Goal: Transaction & Acquisition: Book appointment/travel/reservation

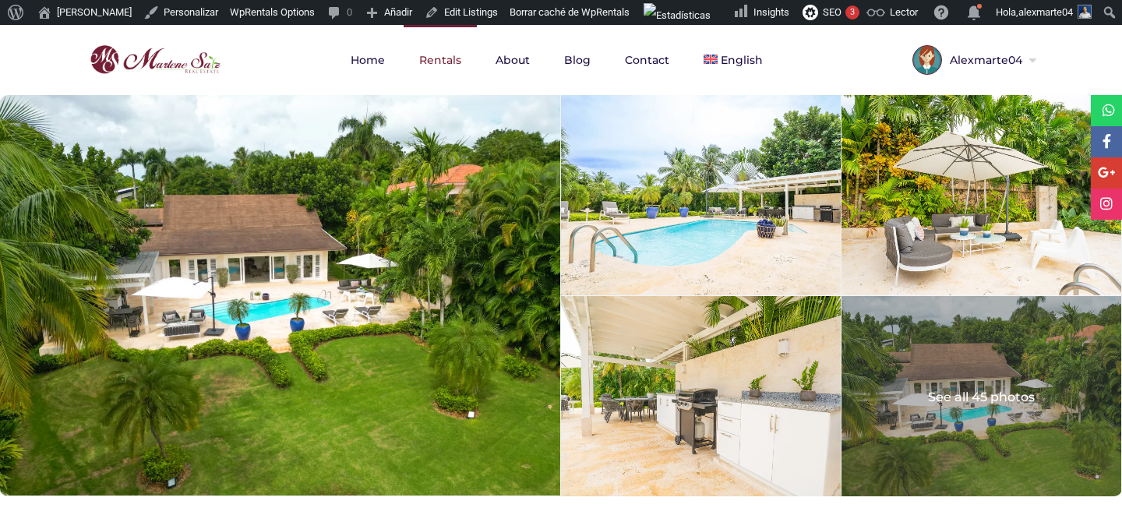
click at [439, 69] on link "Rentals" at bounding box center [439, 60] width 73 height 70
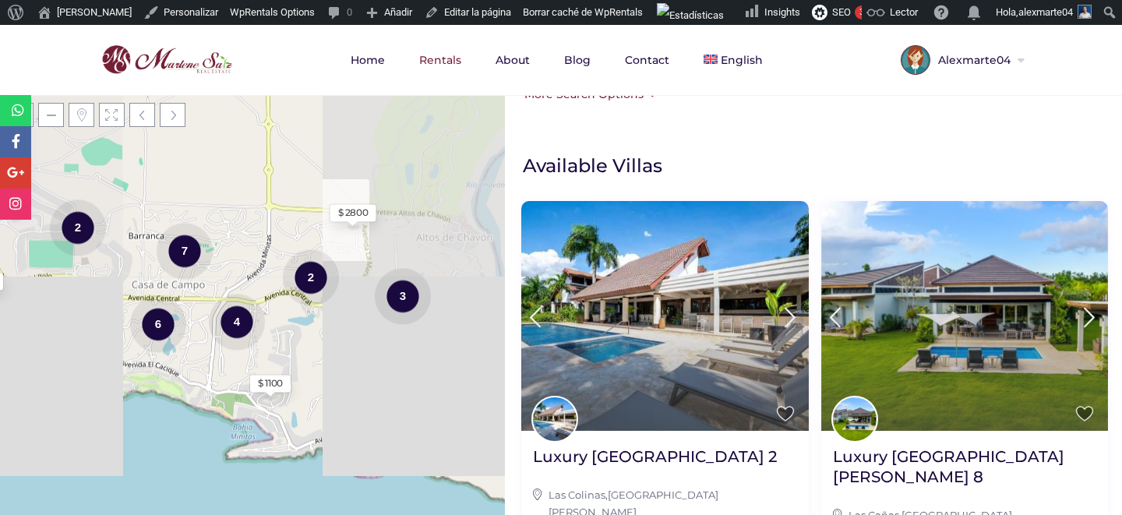
scroll to position [432, 0]
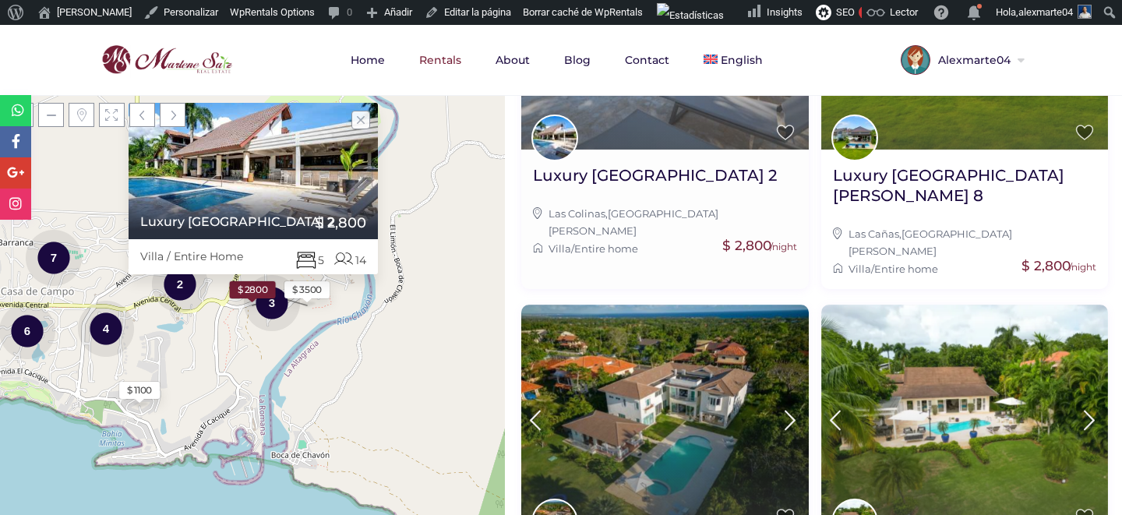
click at [645, 144] on img at bounding box center [664, 34] width 287 height 229
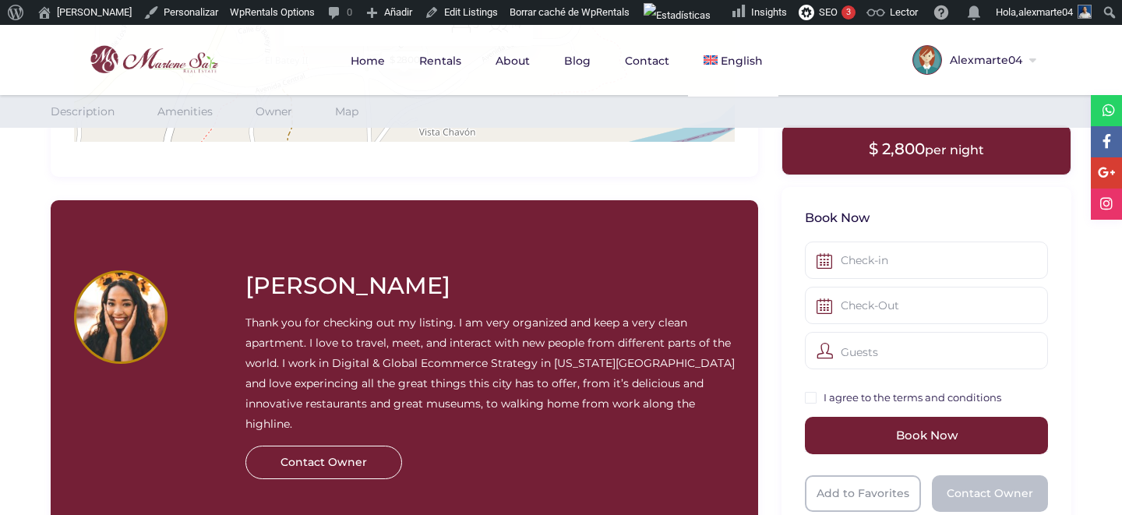
scroll to position [1745, 0]
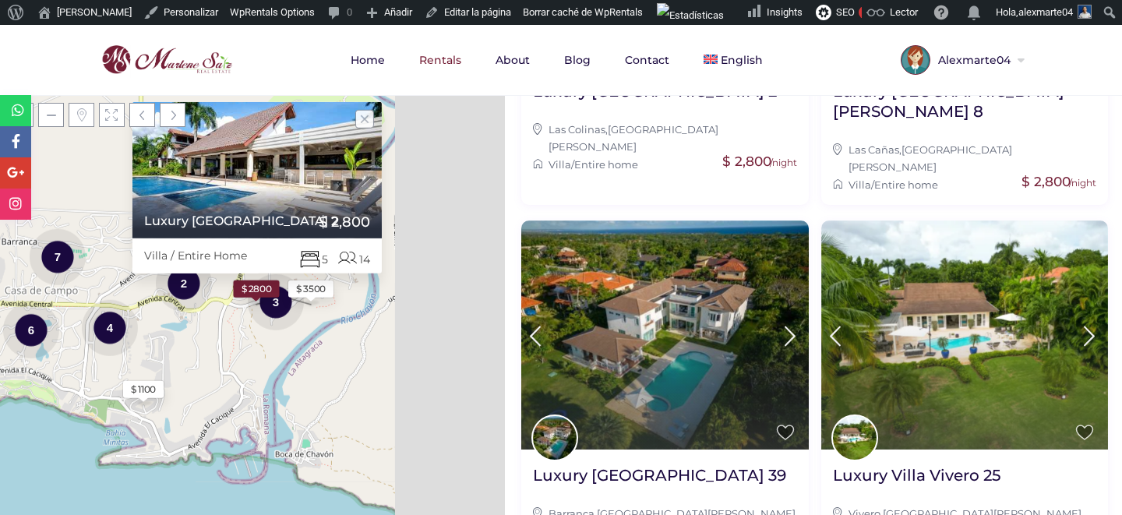
scroll to position [546, 0]
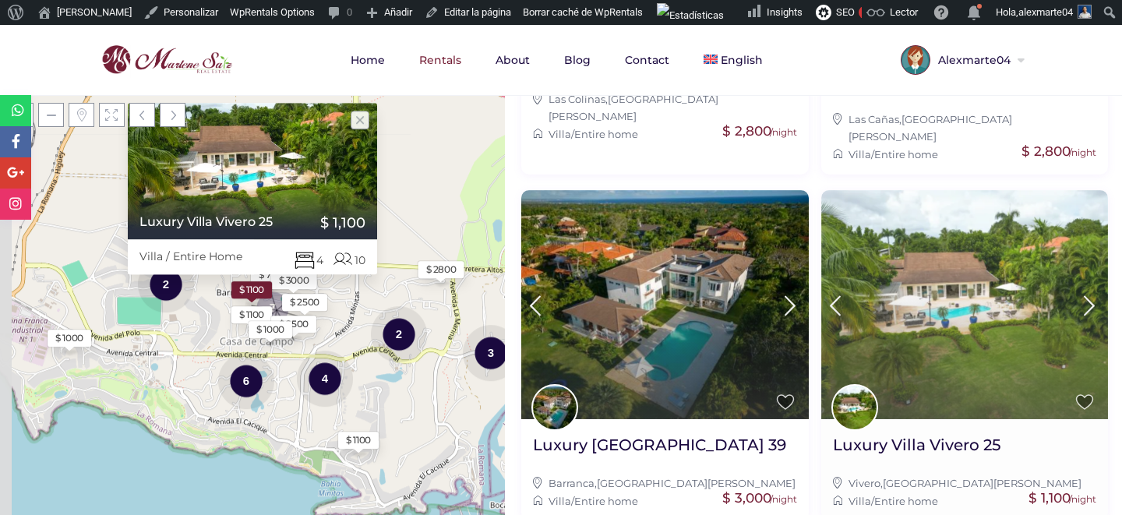
click at [874, 252] on img at bounding box center [964, 304] width 287 height 229
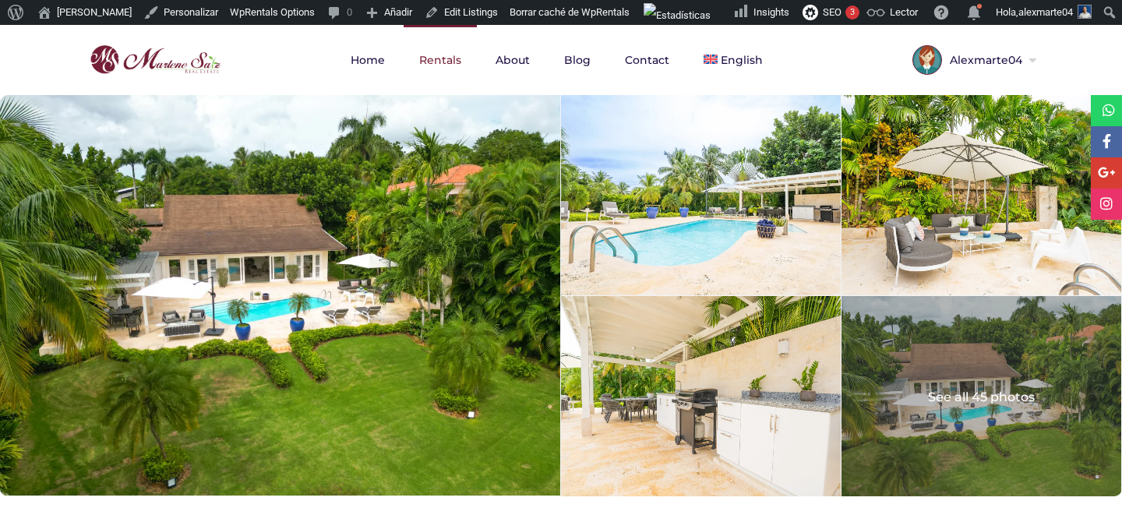
click at [456, 59] on link "Rentals" at bounding box center [439, 60] width 73 height 70
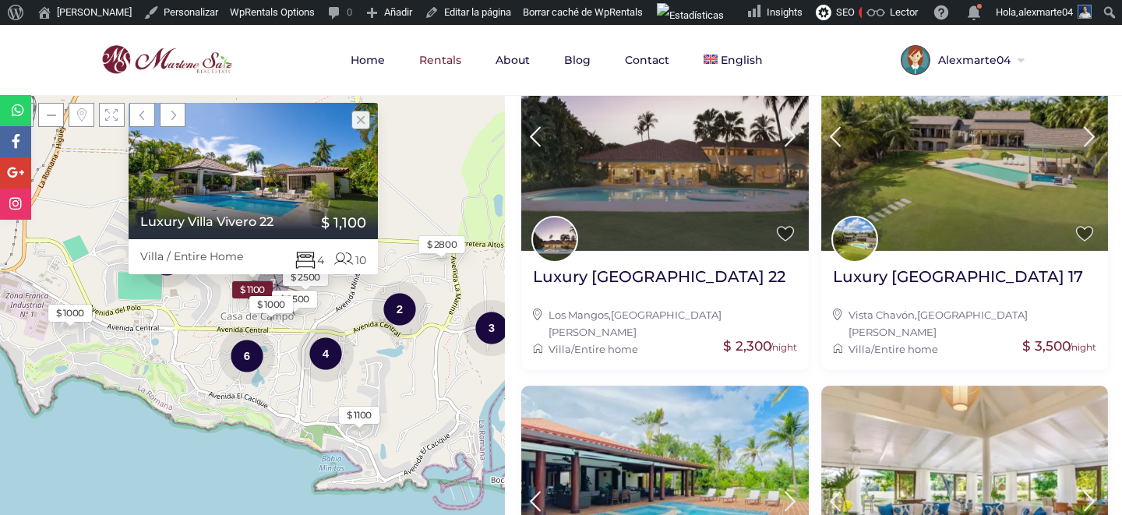
scroll to position [1470, 0]
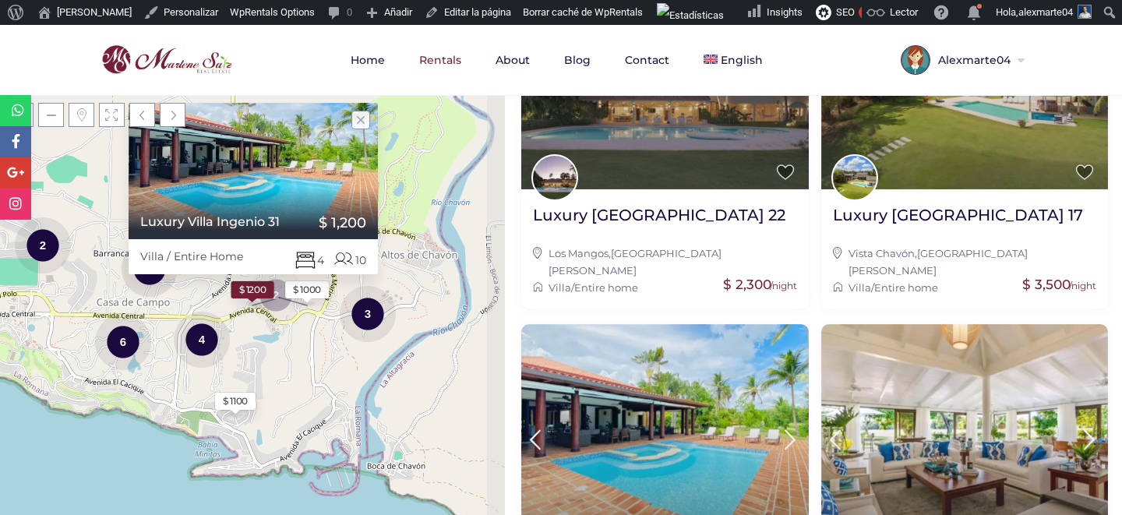
click at [682, 383] on img at bounding box center [664, 438] width 287 height 229
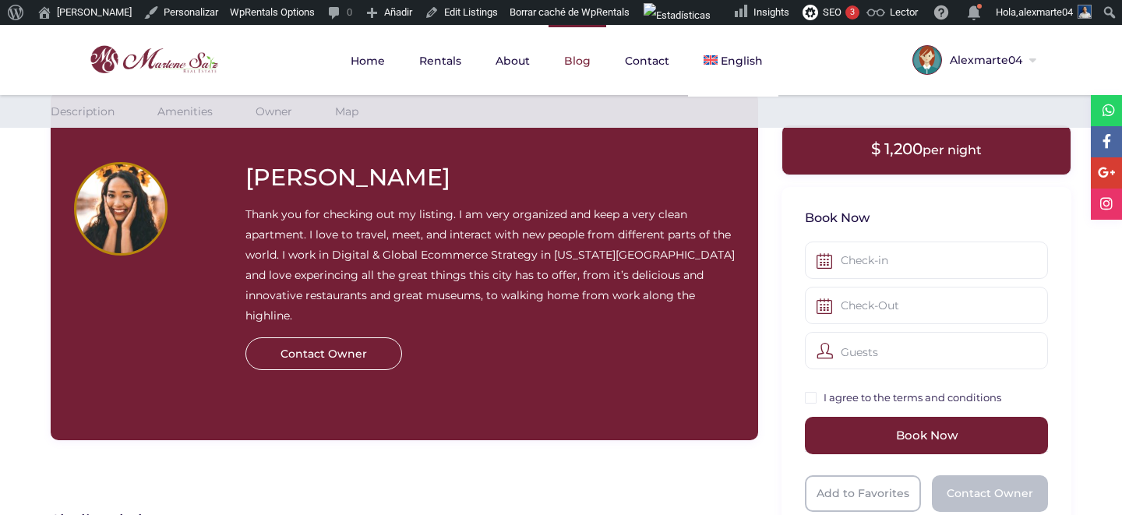
scroll to position [2248, 0]
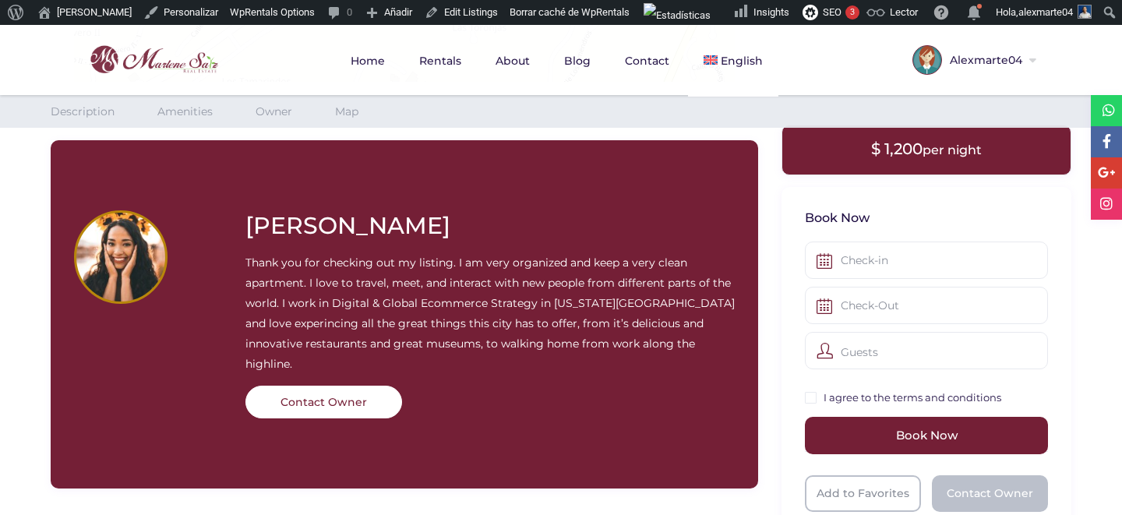
click at [319, 386] on div "Contact Owner" at bounding box center [323, 402] width 157 height 33
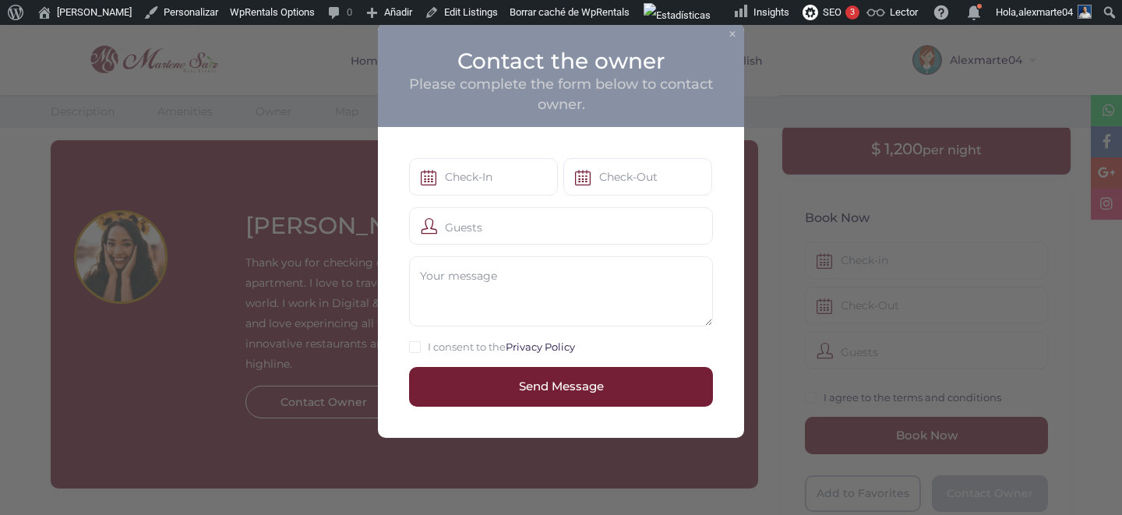
click at [724, 41] on div "× Contact the owner Please complete the form below to contact owner." at bounding box center [561, 75] width 366 height 104
click at [728, 41] on button "×" at bounding box center [732, 34] width 9 height 16
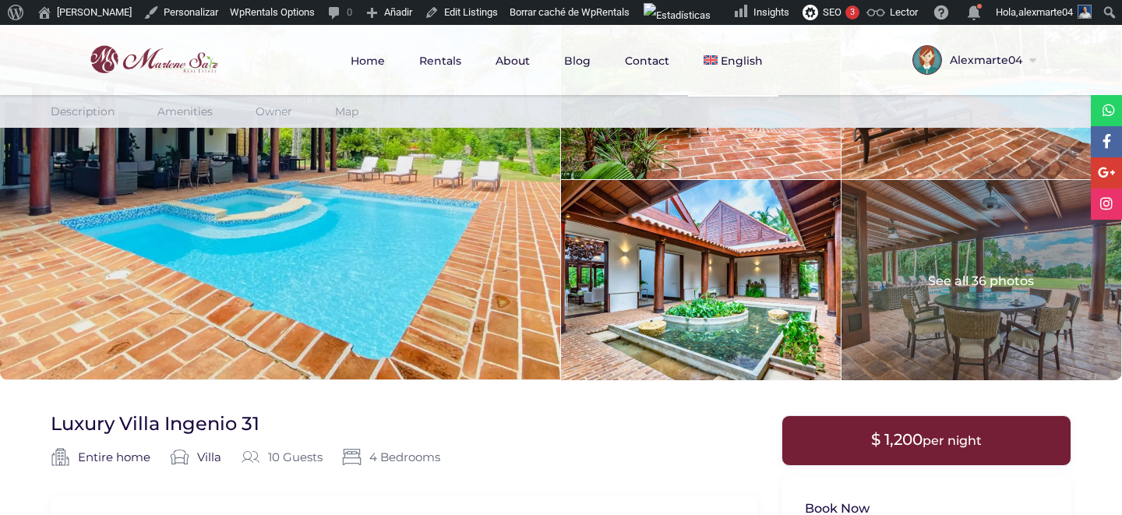
scroll to position [0, 0]
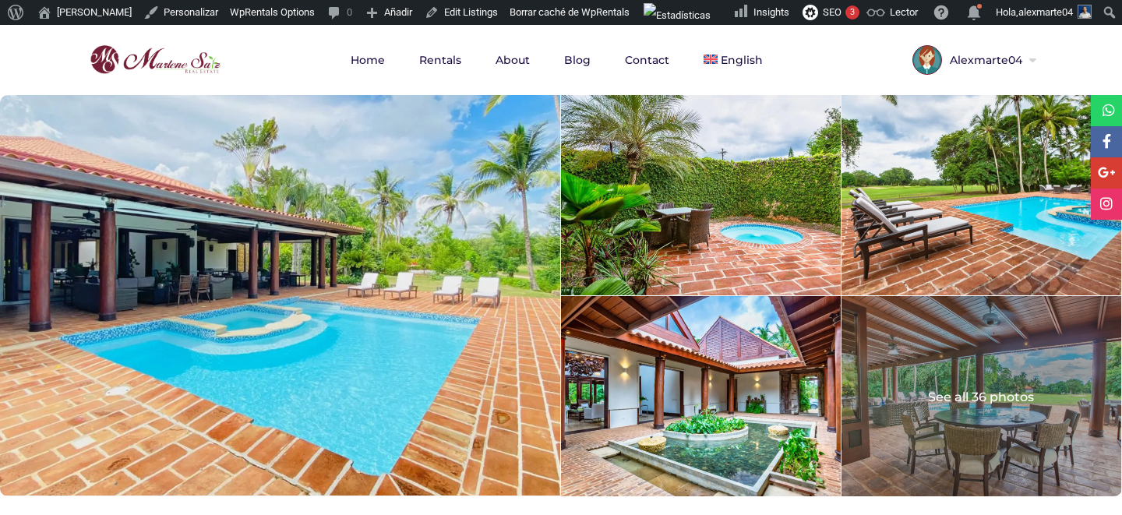
click at [160, 53] on img at bounding box center [155, 59] width 139 height 37
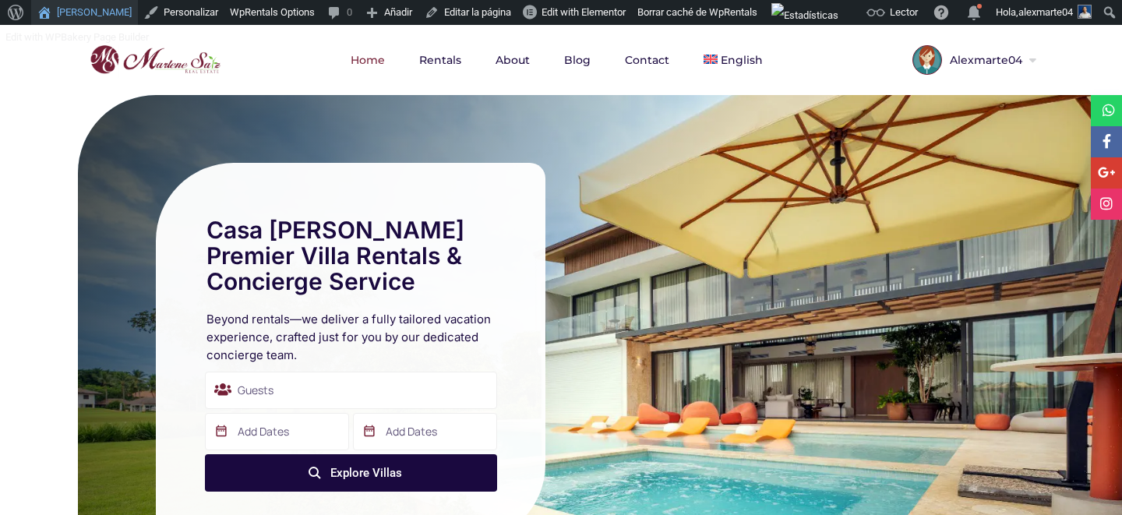
click at [79, 7] on link "[PERSON_NAME]" at bounding box center [84, 12] width 107 height 25
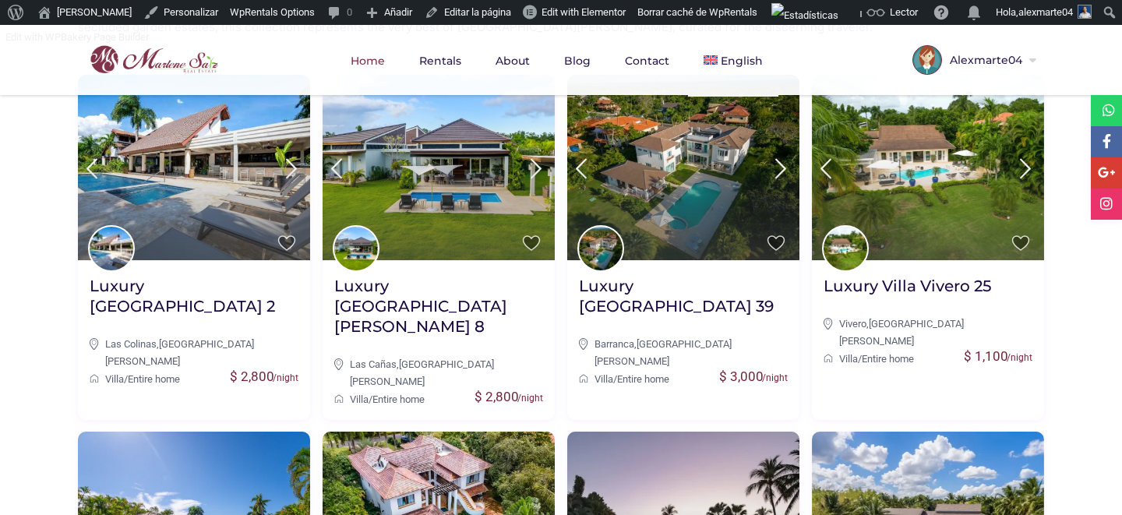
scroll to position [799, 0]
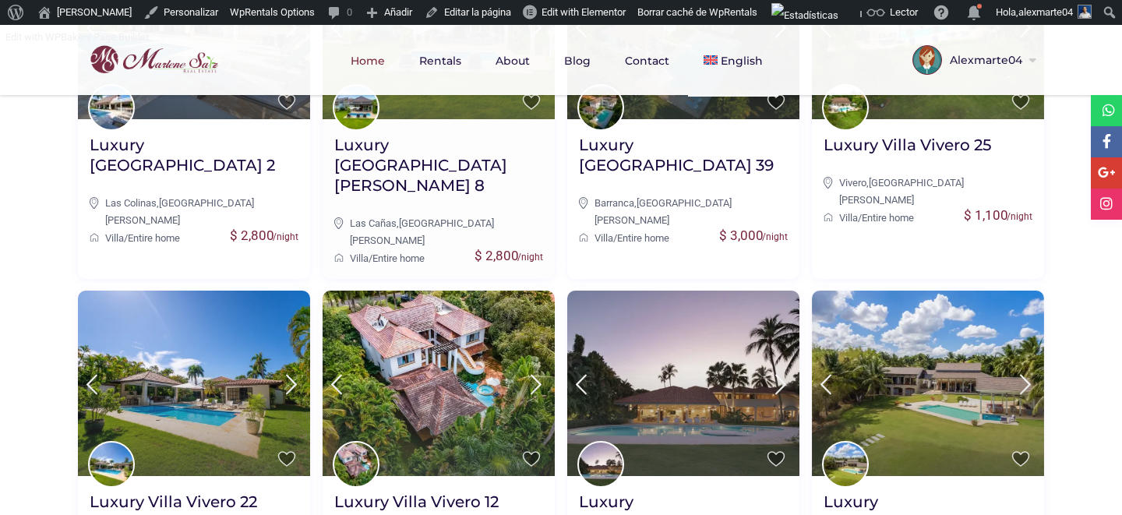
click at [446, 138] on h2 "Luxury [GEOGRAPHIC_DATA][PERSON_NAME] 8" at bounding box center [438, 165] width 209 height 61
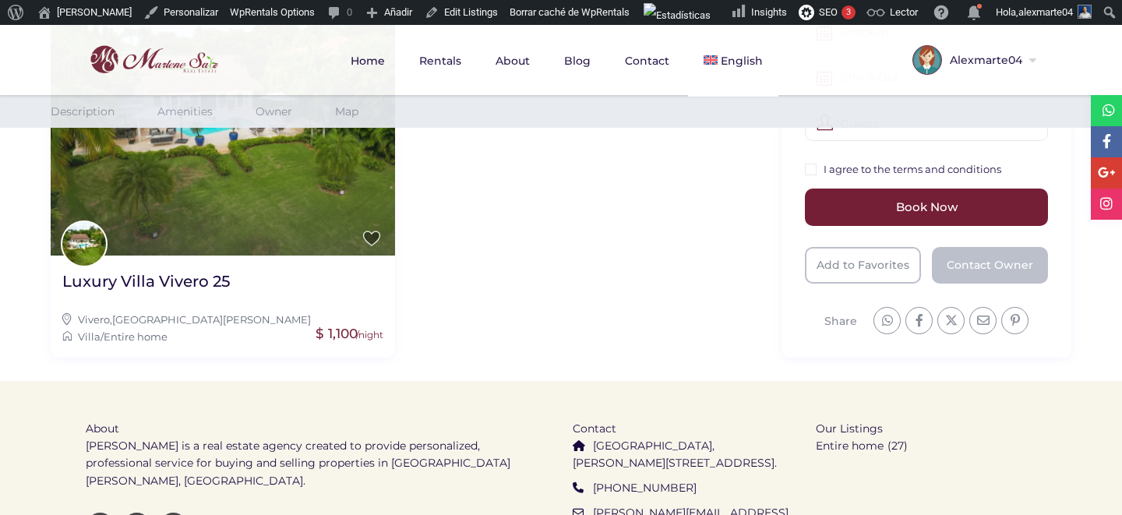
scroll to position [2818, 0]
